Goal: Information Seeking & Learning: Learn about a topic

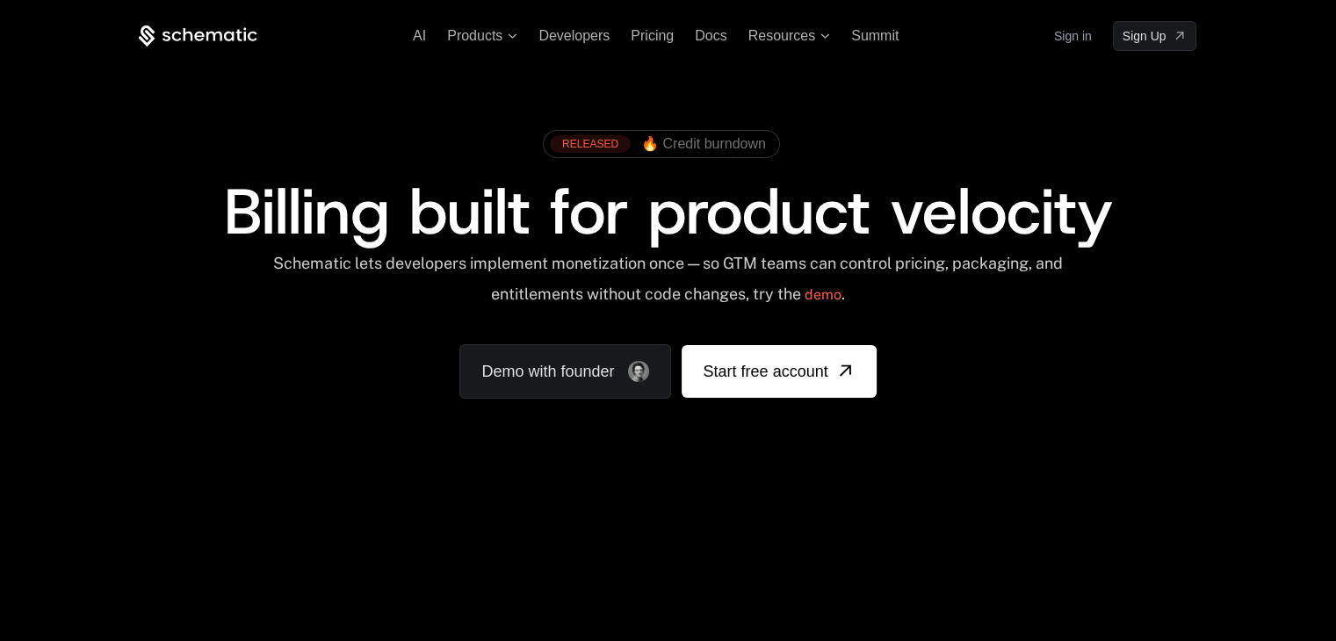
click at [506, 29] on span "Products" at bounding box center [482, 36] width 70 height 16
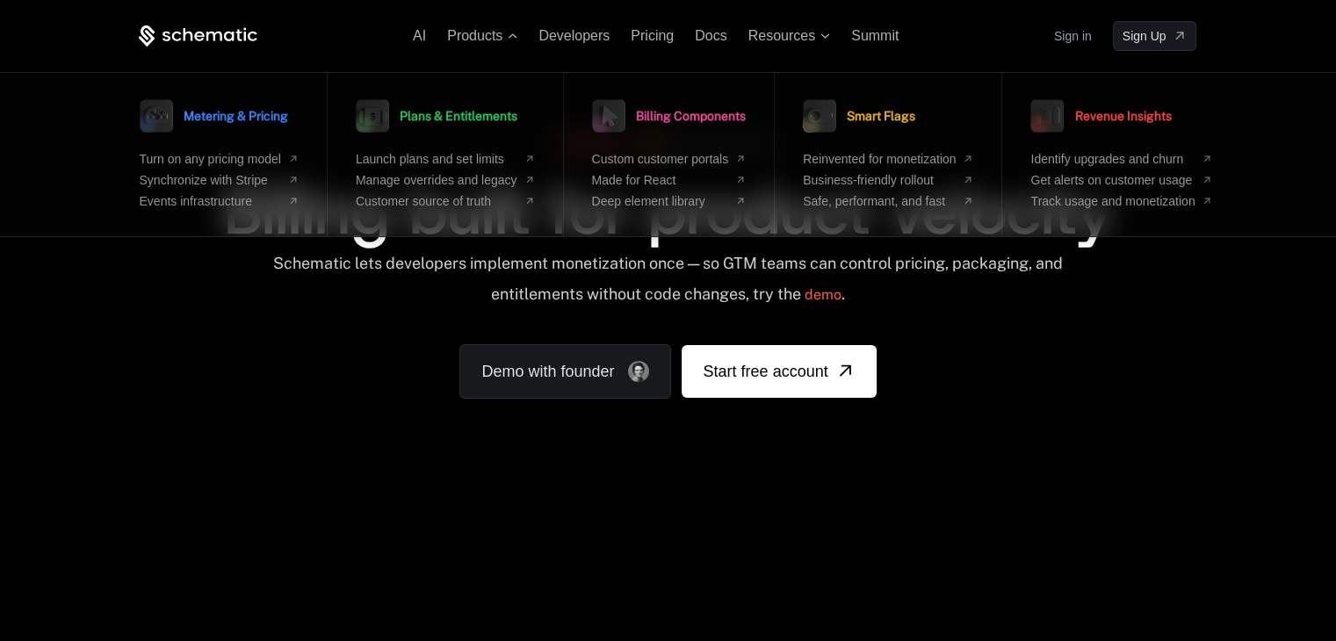
drag, startPoint x: 422, startPoint y: 275, endPoint x: 435, endPoint y: 247, distance: 31.1
click at [422, 268] on div "Schematic lets developers implement monetization once — so GTM teams can contro…" at bounding box center [667, 285] width 793 height 62
click at [791, 34] on span "Resources" at bounding box center [782, 36] width 67 height 16
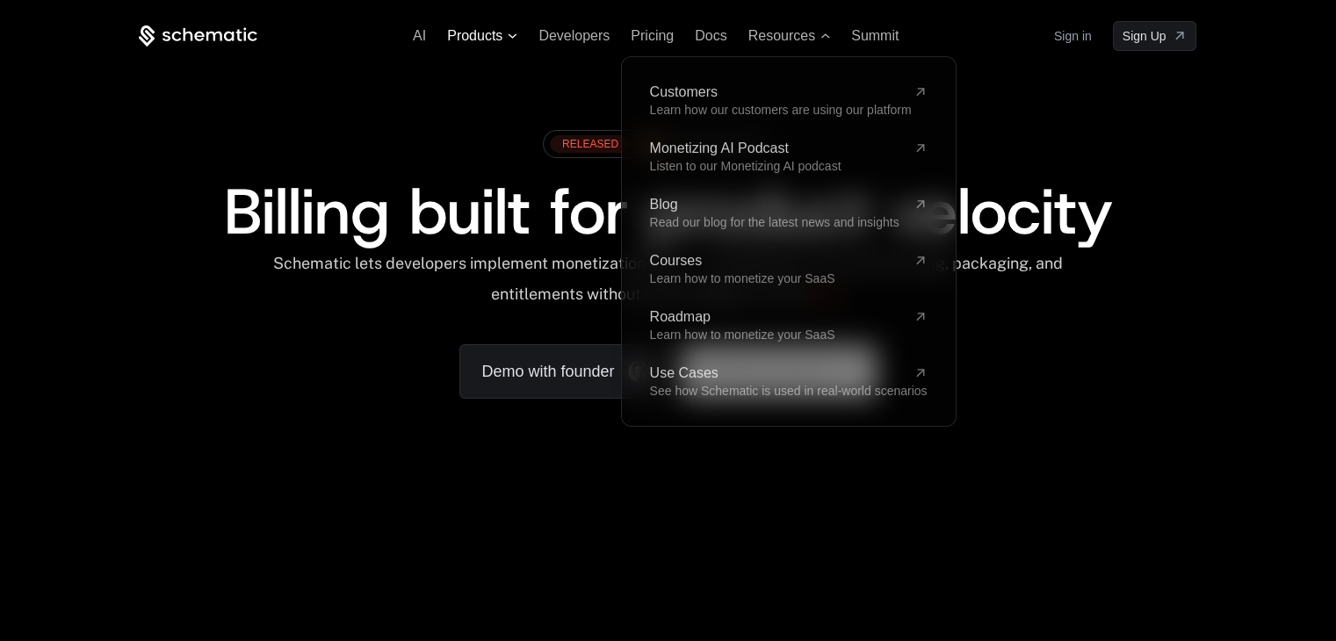
click at [503, 38] on span "Products" at bounding box center [482, 36] width 70 height 16
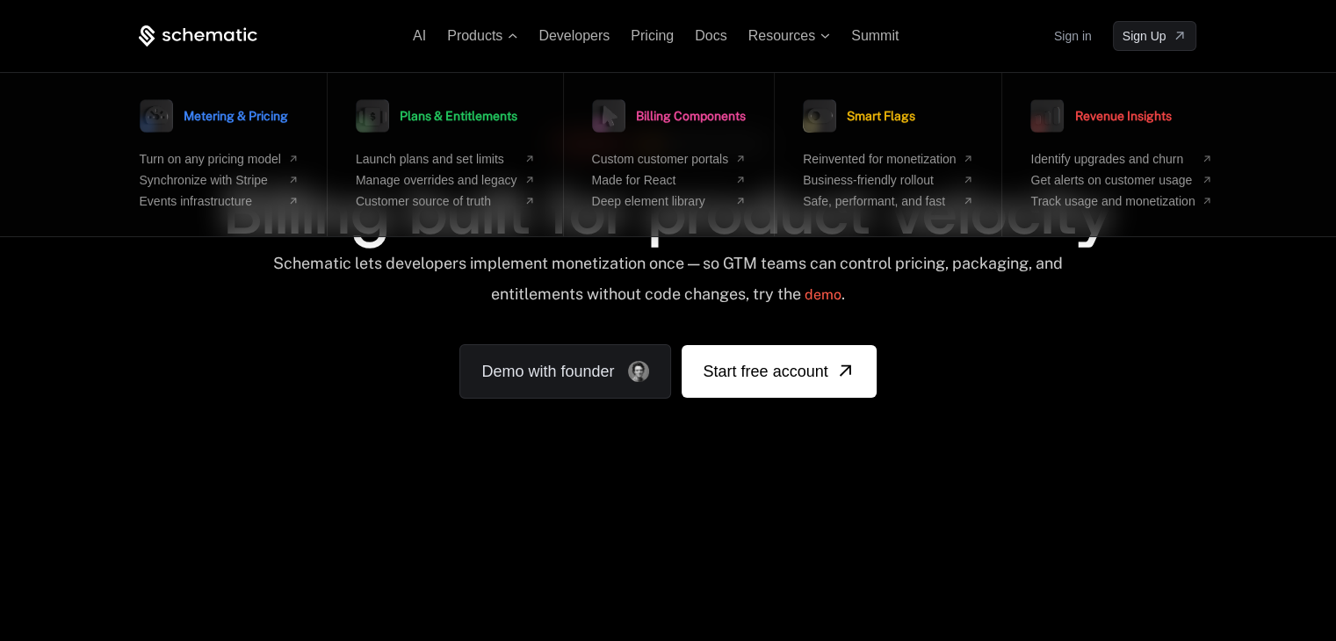
click at [411, 40] on div "AI Products Metering & Pricing Turn on any pricing model Synchronize with Strip…" at bounding box center [668, 36] width 1058 height 30
click at [420, 36] on span "AI" at bounding box center [419, 35] width 13 height 15
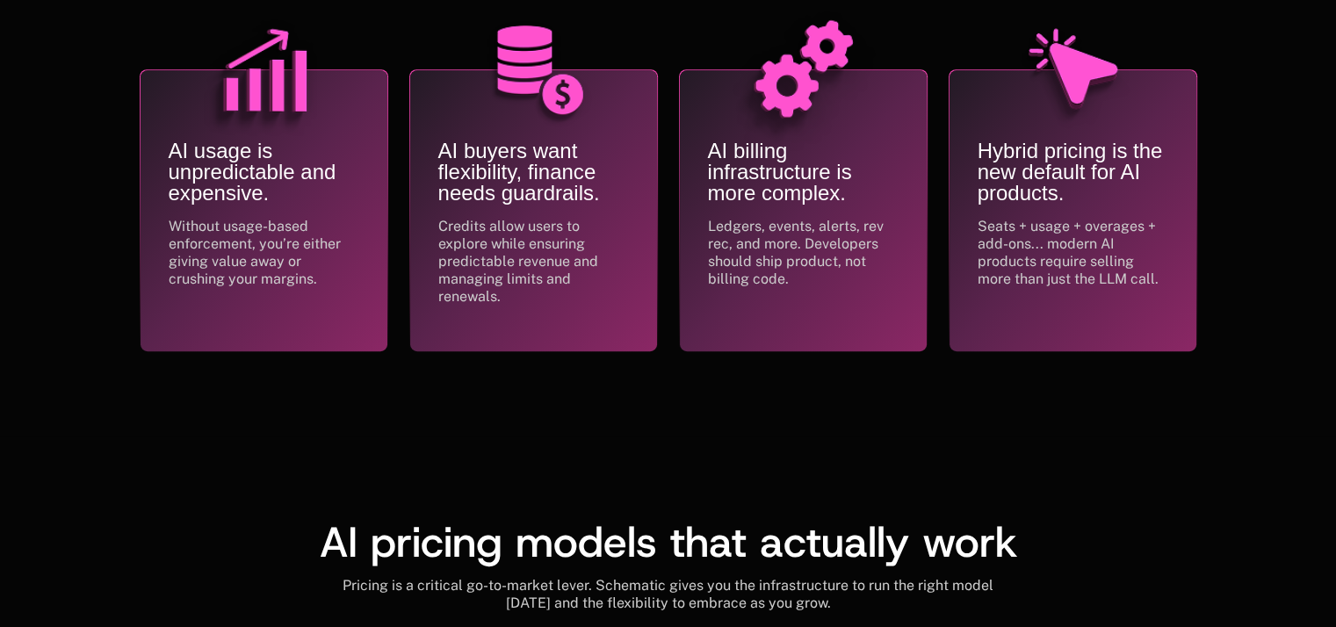
scroll to position [0, 13]
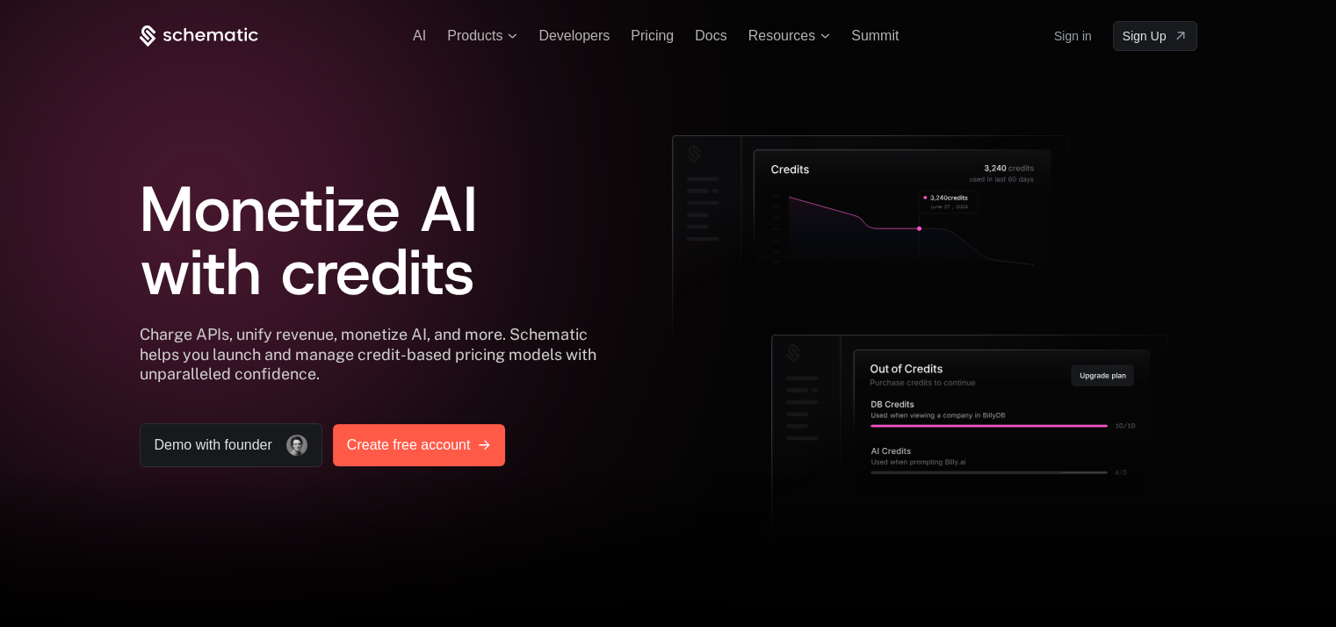
click at [429, 462] on link "Create free account" at bounding box center [419, 445] width 173 height 42
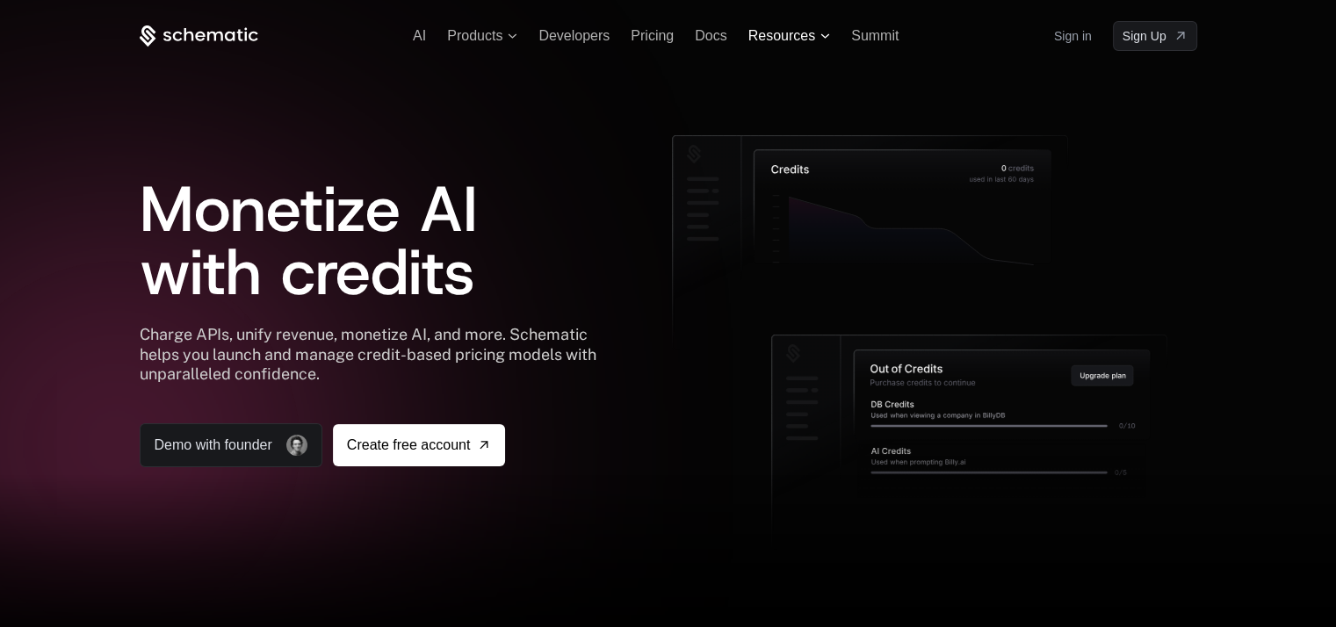
click at [749, 35] on span "Resources" at bounding box center [782, 36] width 67 height 16
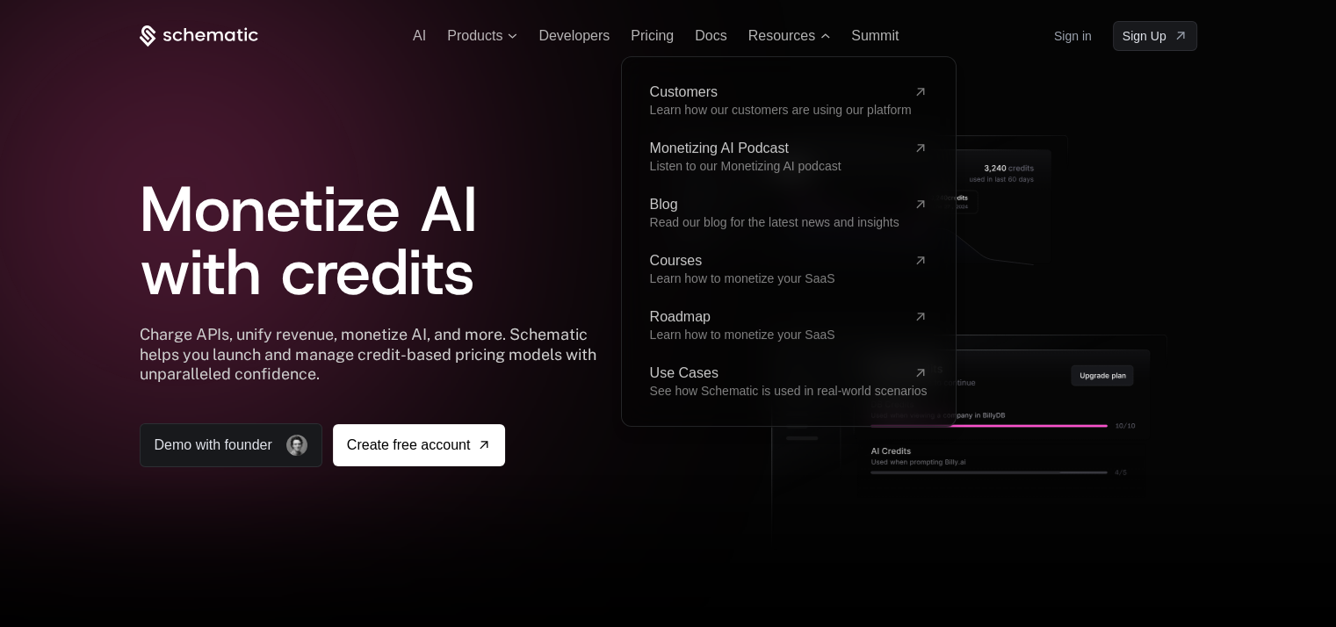
click at [1228, 328] on div at bounding box center [668, 313] width 1336 height 627
click at [851, 35] on span "Summit" at bounding box center [874, 35] width 47 height 15
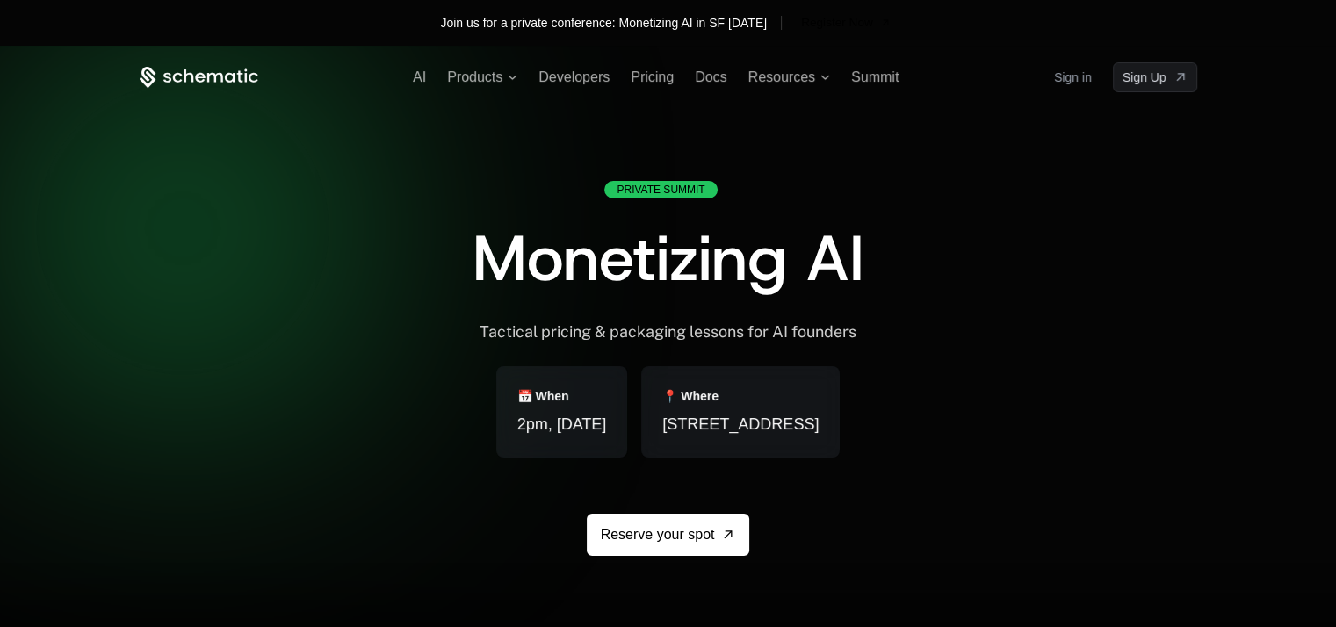
click at [966, 478] on div "Private Summit Monetizing AI Tactical pricing & packaging lessons for AI founde…" at bounding box center [669, 411] width 1058 height 460
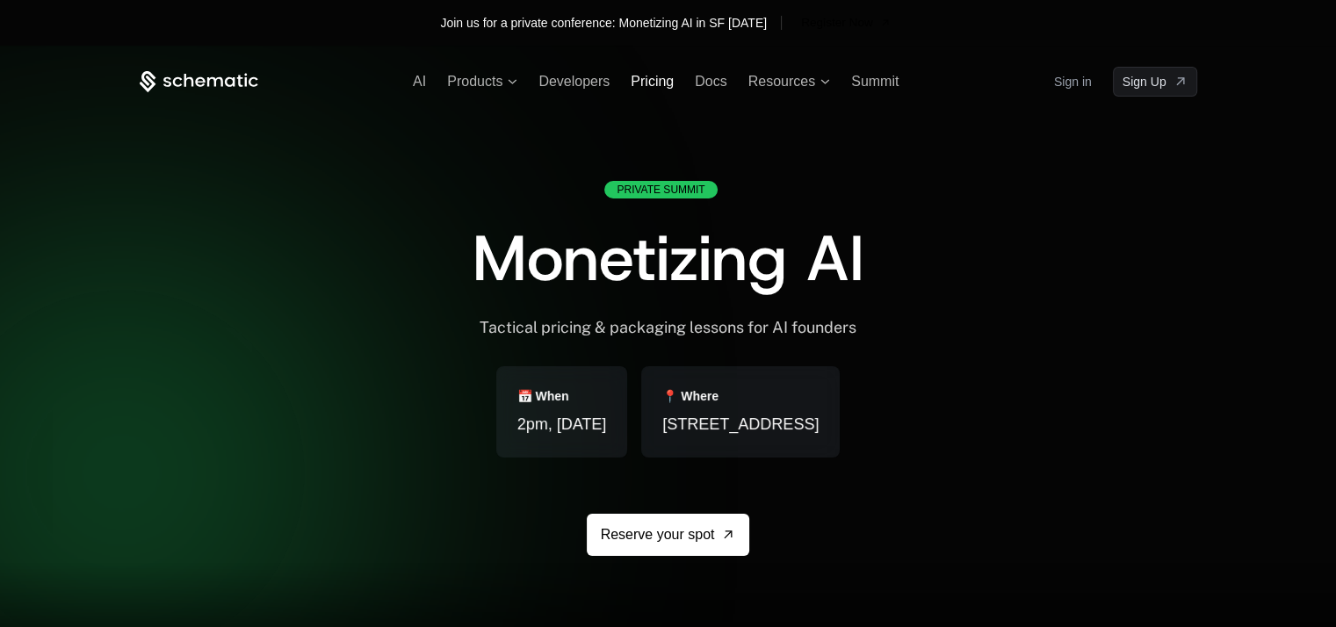
click at [664, 82] on span "Pricing" at bounding box center [652, 81] width 43 height 15
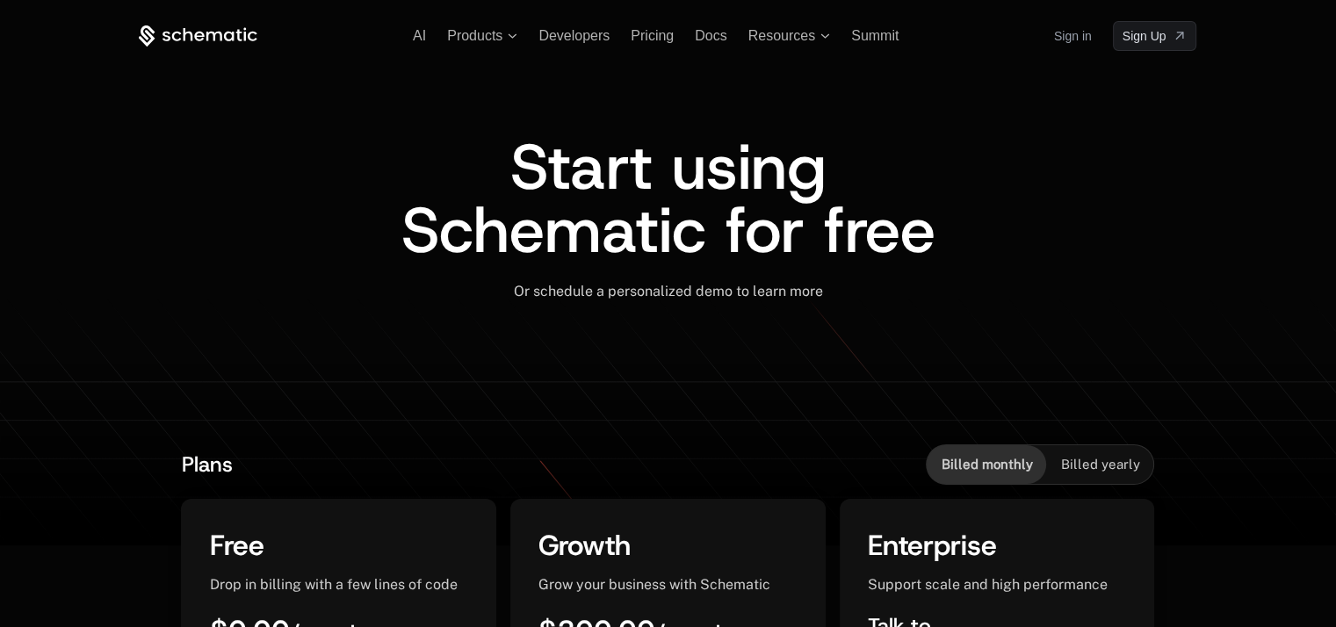
click at [250, 40] on icon at bounding box center [198, 36] width 119 height 22
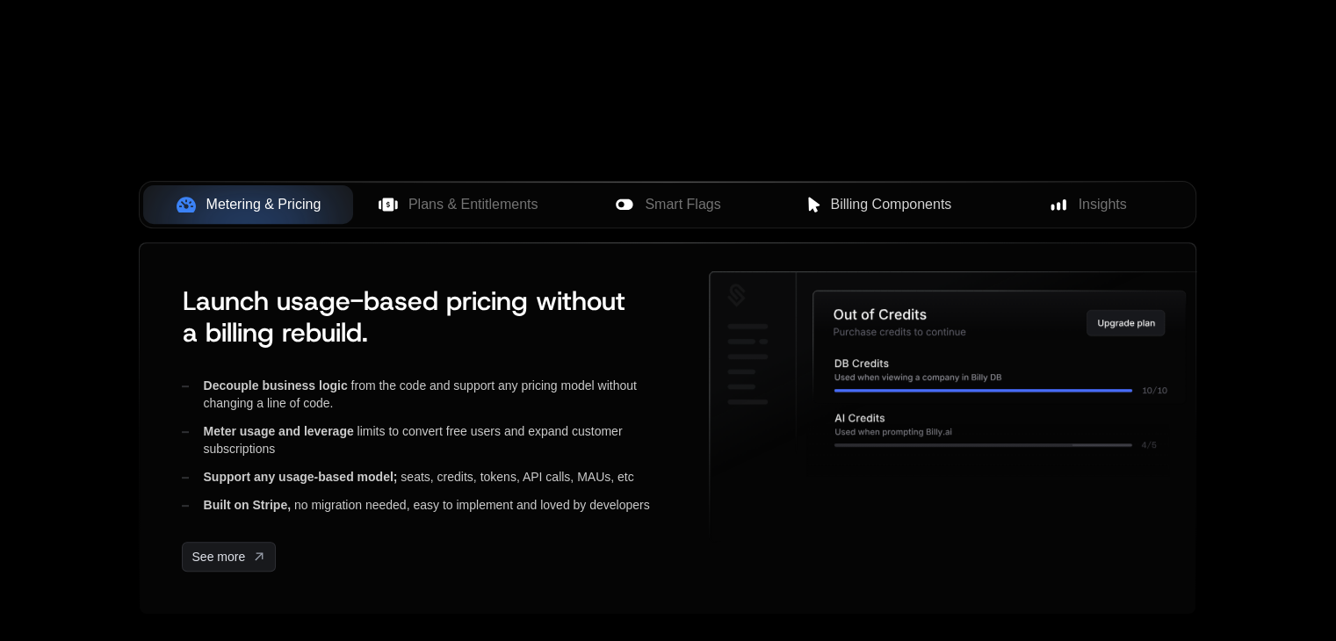
scroll to position [780, 0]
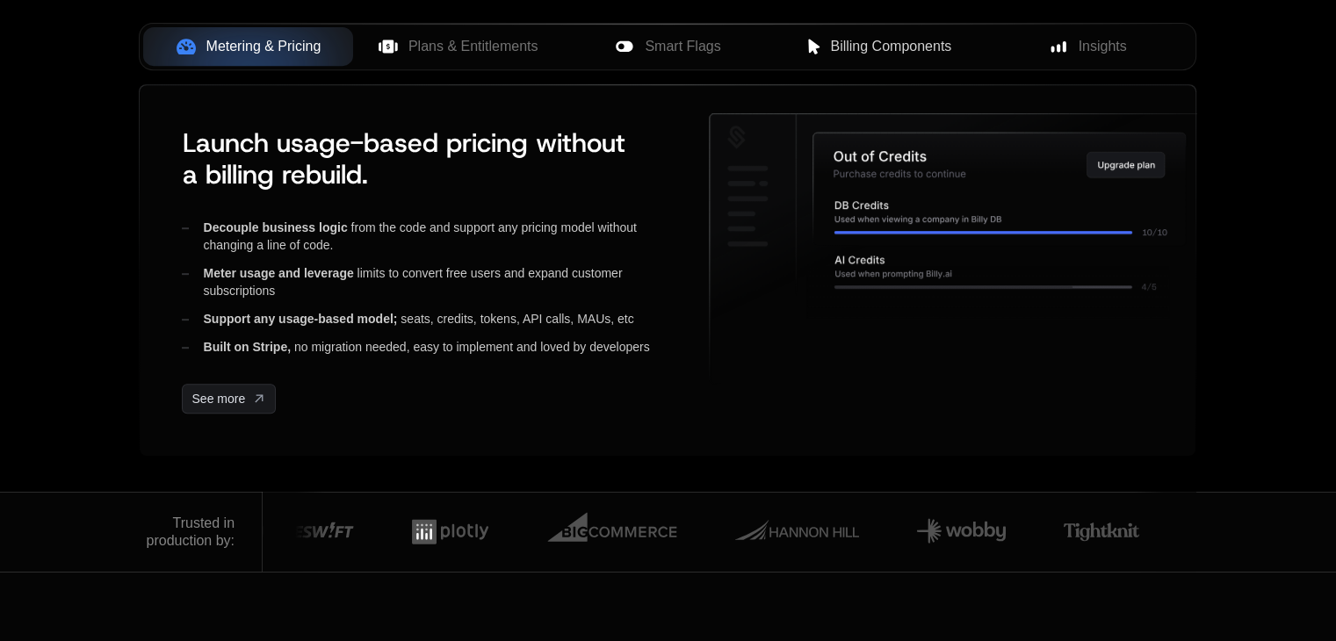
click at [937, 204] on icon at bounding box center [1000, 190] width 373 height 112
click at [969, 247] on icon at bounding box center [958, 249] width 497 height 270
click at [765, 147] on icon at bounding box center [958, 249] width 497 height 270
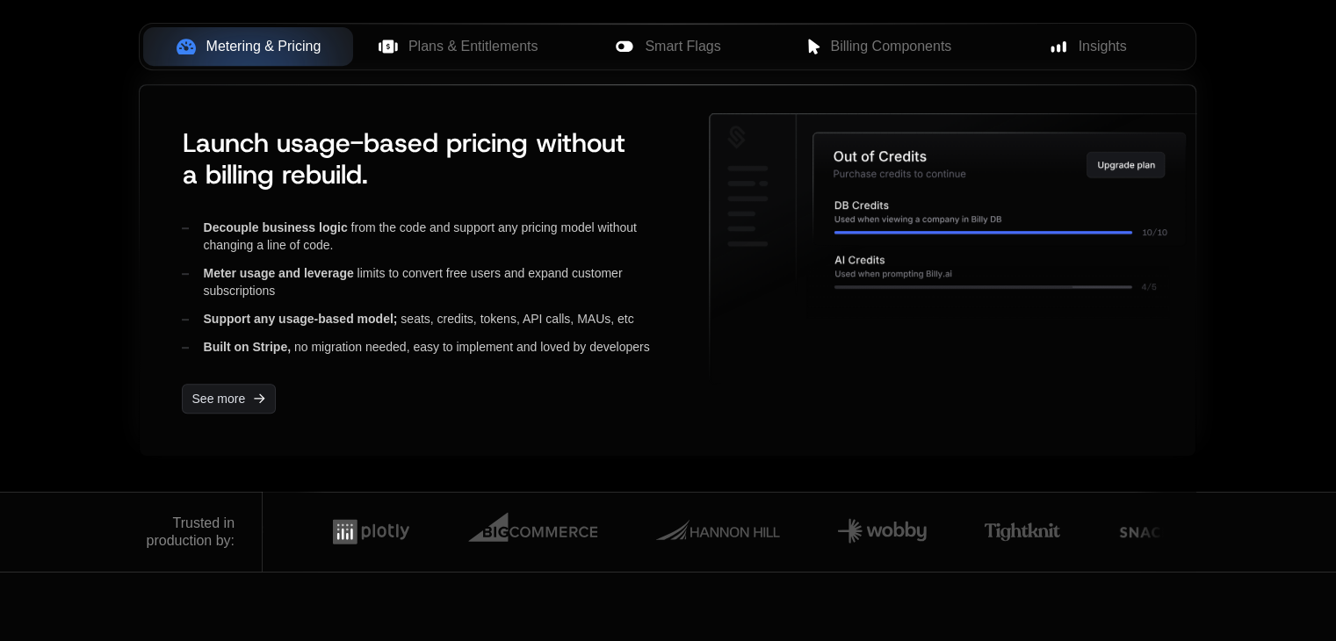
click at [279, 164] on span "Launch usage-based pricing without a billing rebuild." at bounding box center [403, 159] width 443 height 66
click at [261, 391] on icon "[object Object]" at bounding box center [260, 399] width 20 height 20
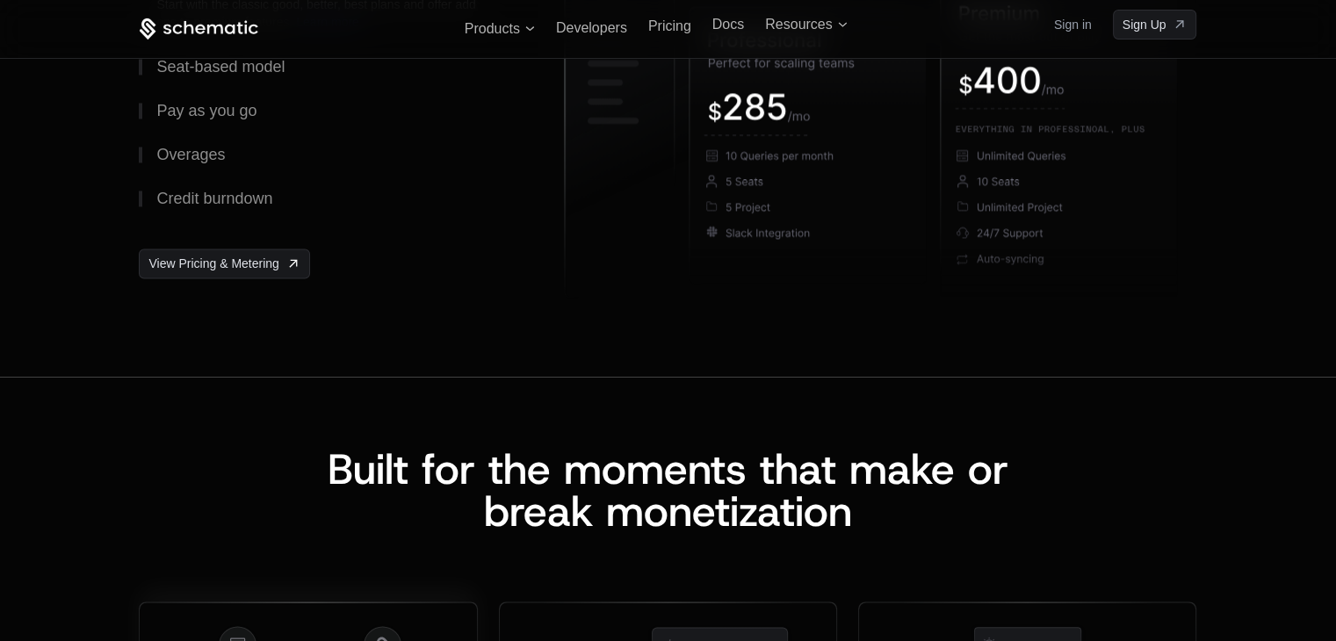
scroll to position [2899, 0]
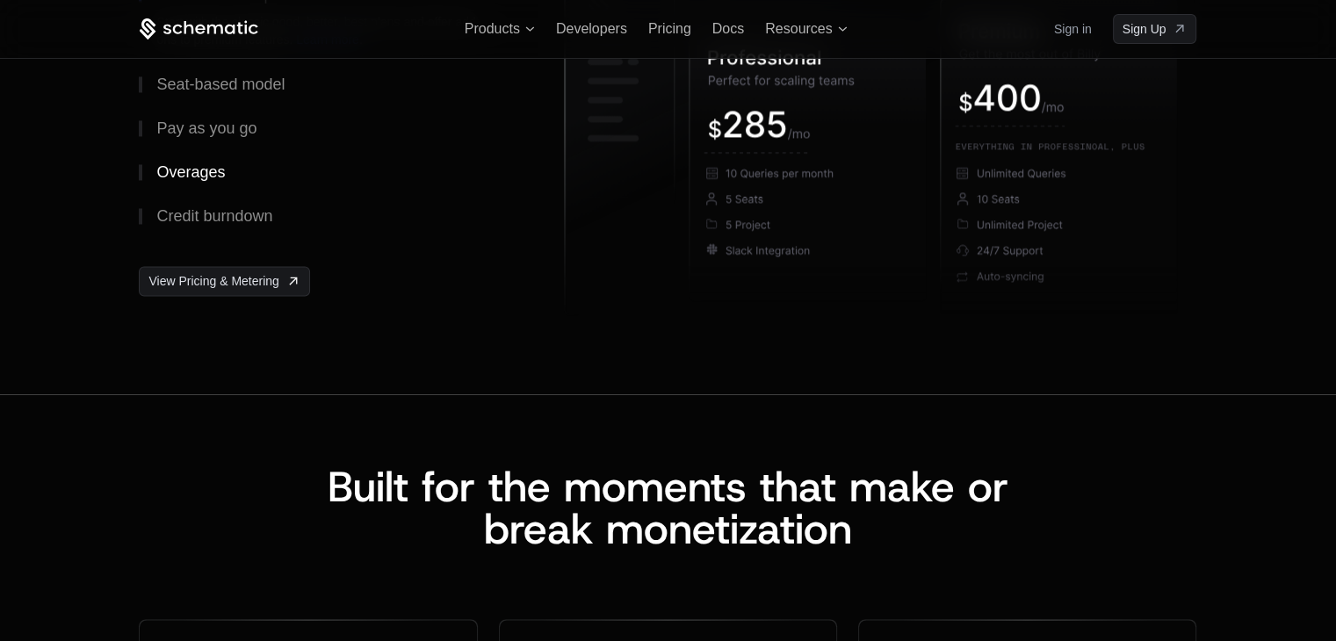
click at [207, 166] on div "Overages" at bounding box center [190, 172] width 69 height 16
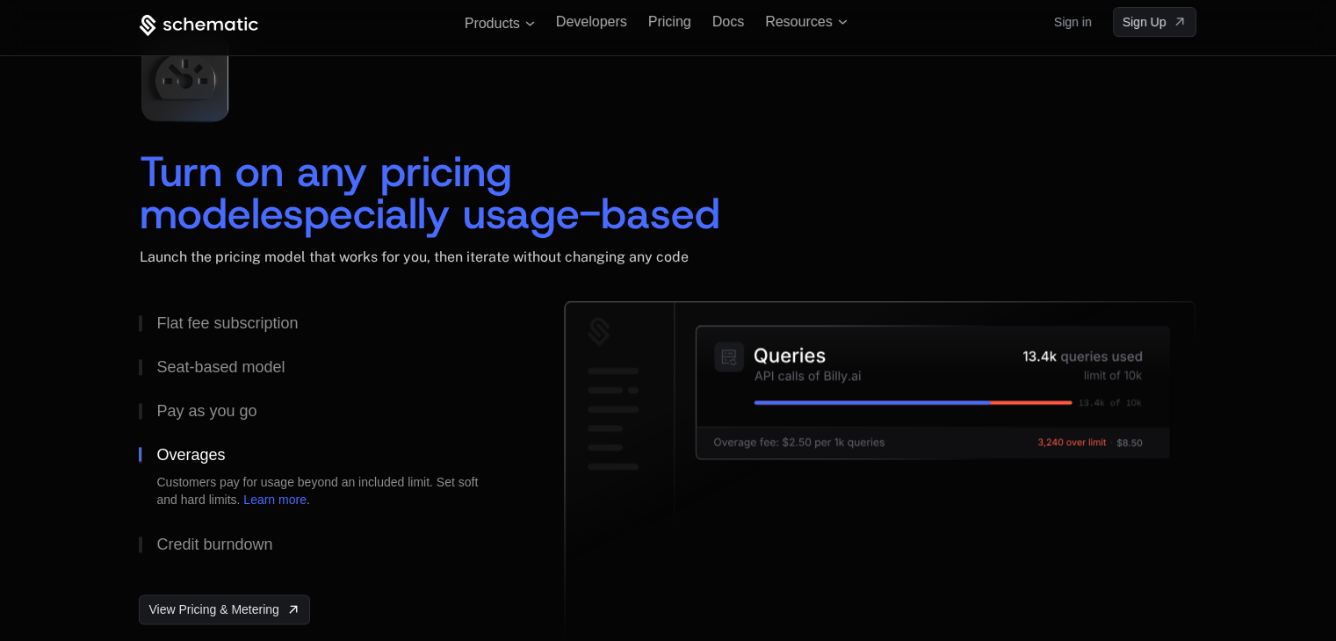
scroll to position [2548, 0]
